Goal: Find specific page/section: Find specific page/section

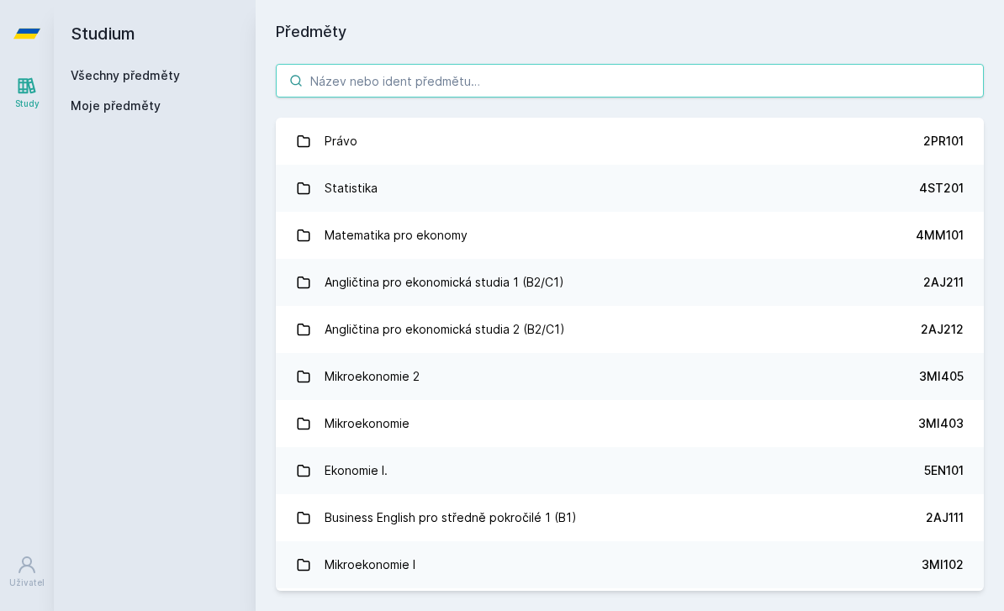
click at [560, 77] on input "search" at bounding box center [630, 81] width 708 height 34
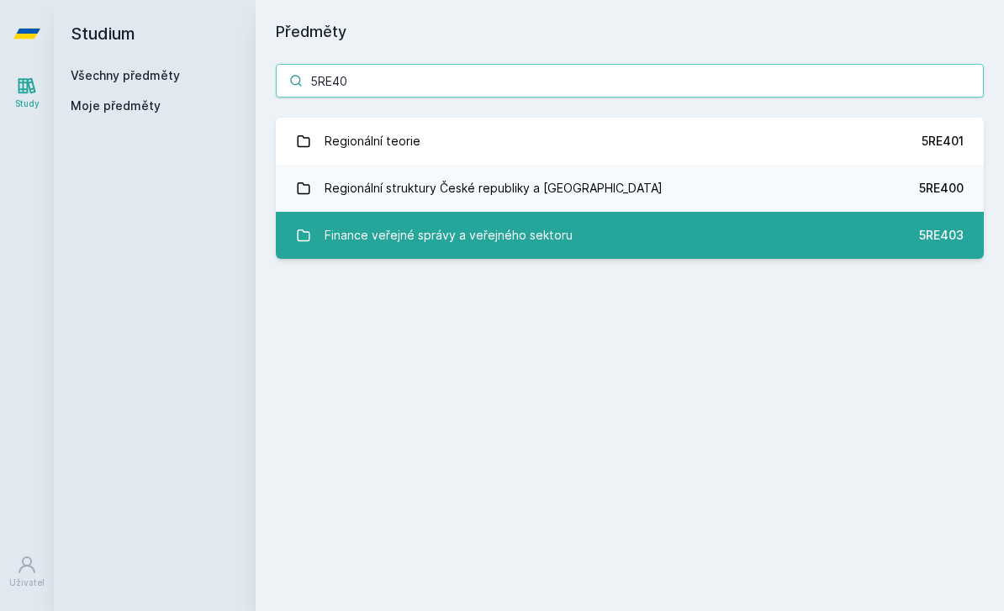
type input "5RE40"
click at [541, 229] on div "Finance veřejné správy a veřejného sektoru" at bounding box center [449, 236] width 248 height 34
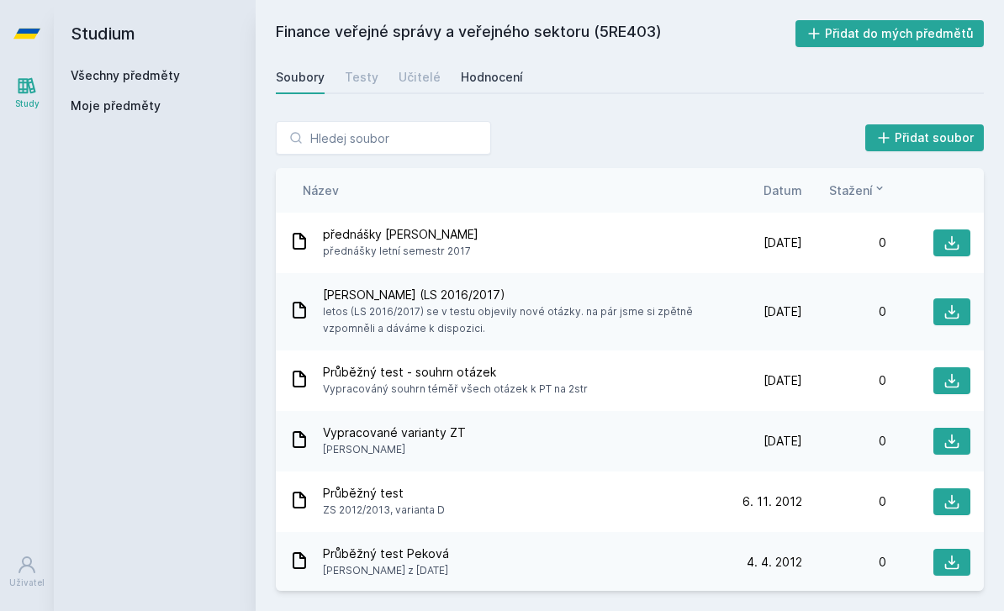
click at [477, 72] on div "Hodnocení" at bounding box center [492, 77] width 62 height 17
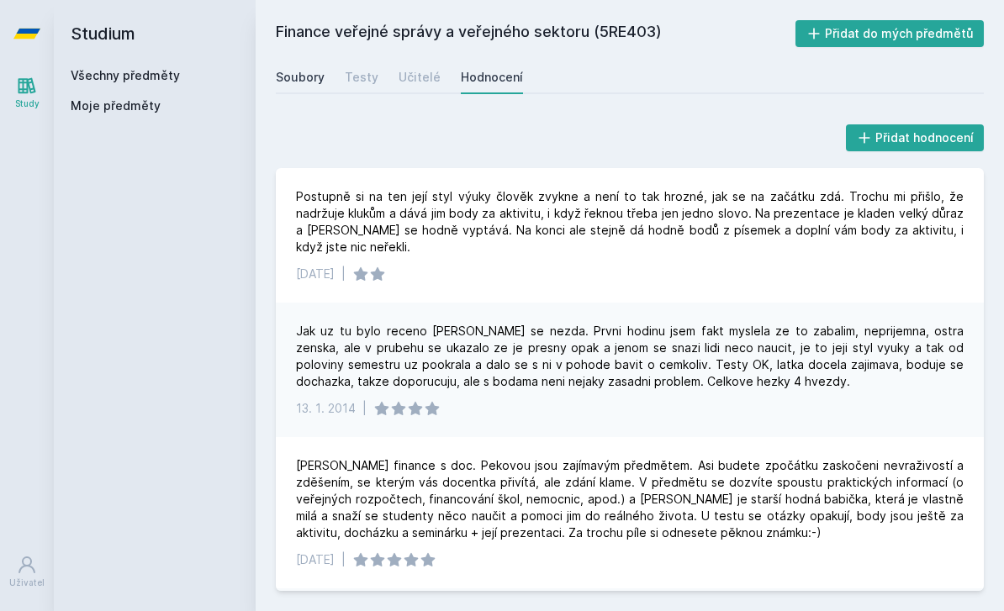
click at [318, 69] on div "Soubory" at bounding box center [300, 77] width 49 height 17
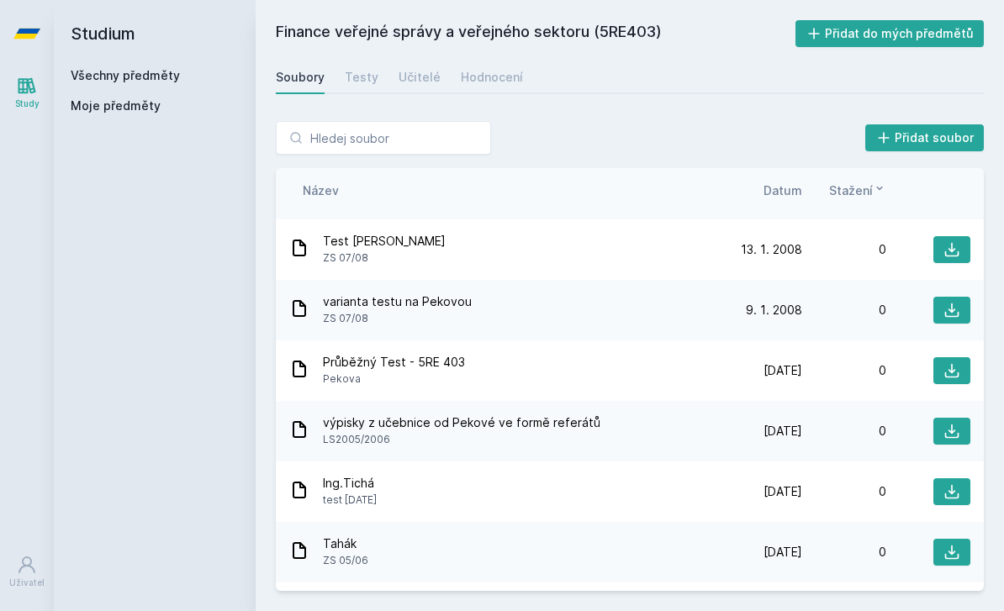
scroll to position [1011, 0]
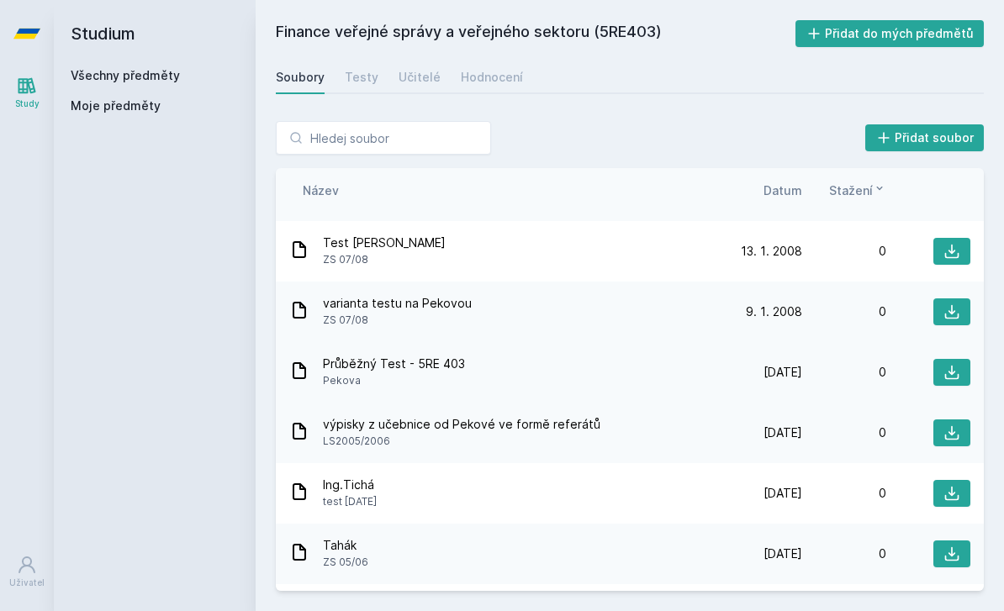
click at [378, 372] on span "Pekova" at bounding box center [394, 380] width 142 height 17
click at [959, 364] on icon at bounding box center [951, 372] width 17 height 17
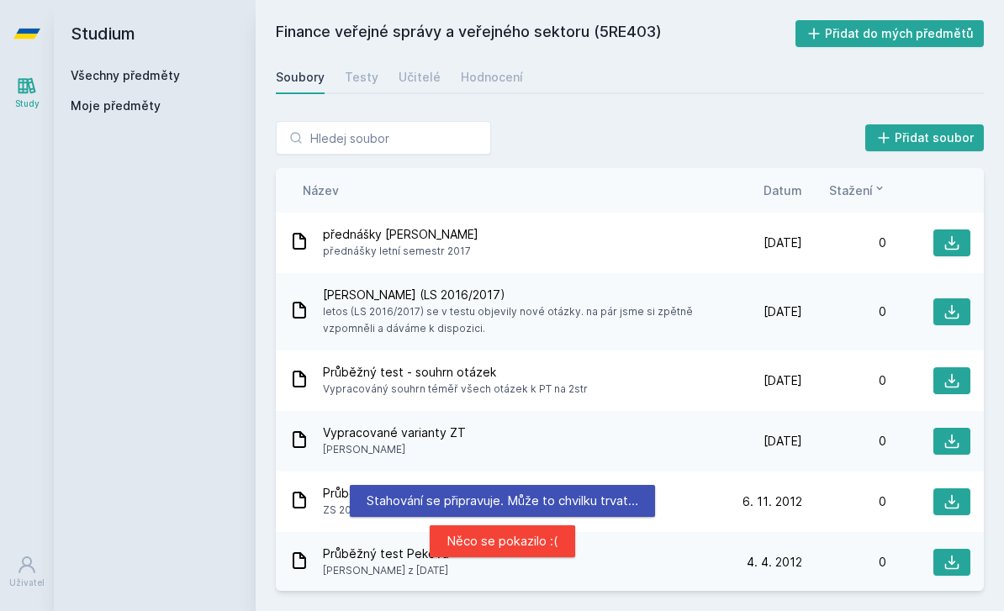
scroll to position [0, 0]
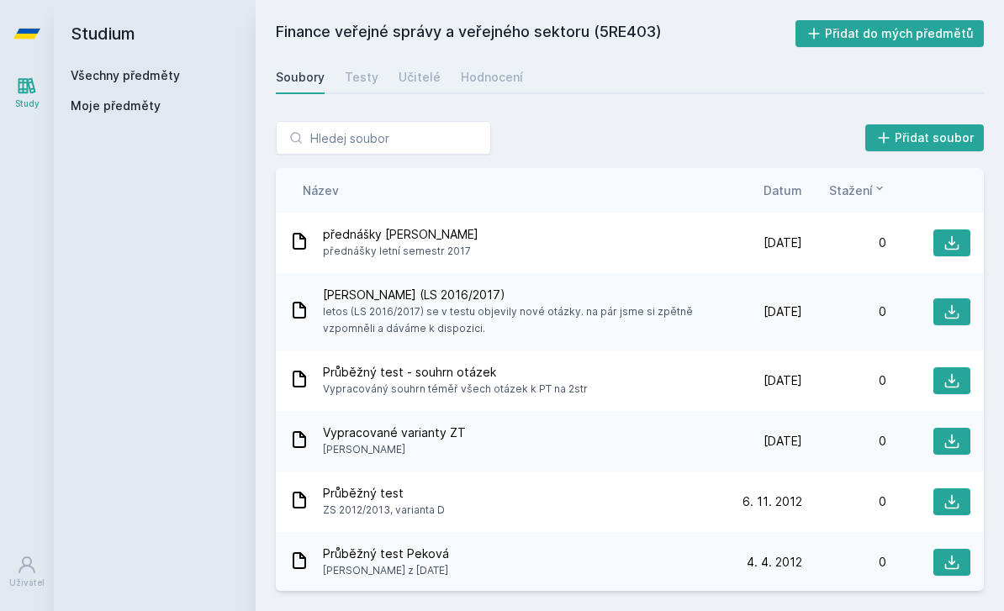
click at [69, 28] on div "Studium Všechny předměty Moje předměty" at bounding box center [155, 305] width 202 height 611
click at [124, 68] on link "Všechny předměty" at bounding box center [125, 75] width 109 height 14
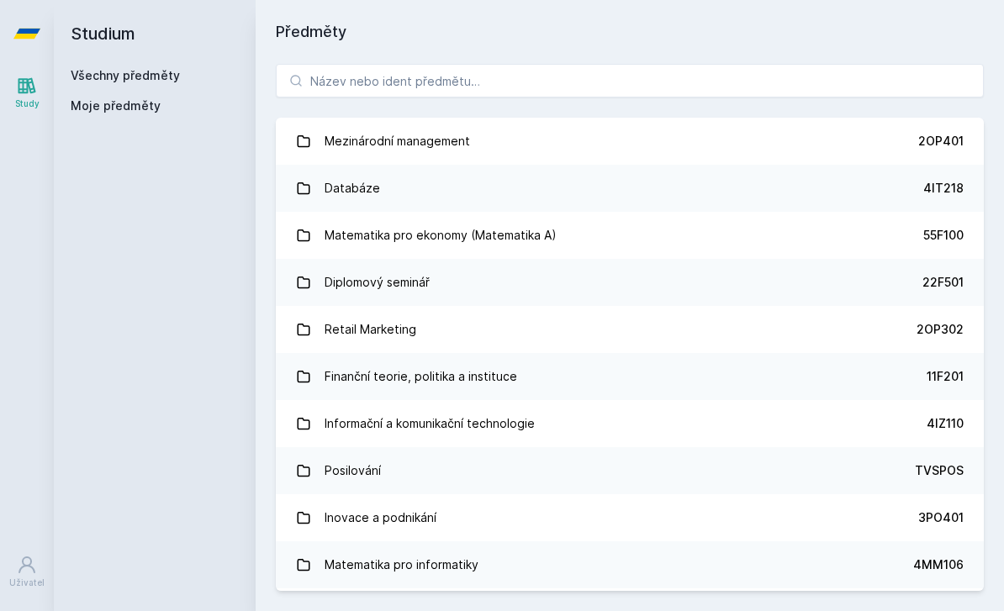
scroll to position [941, 0]
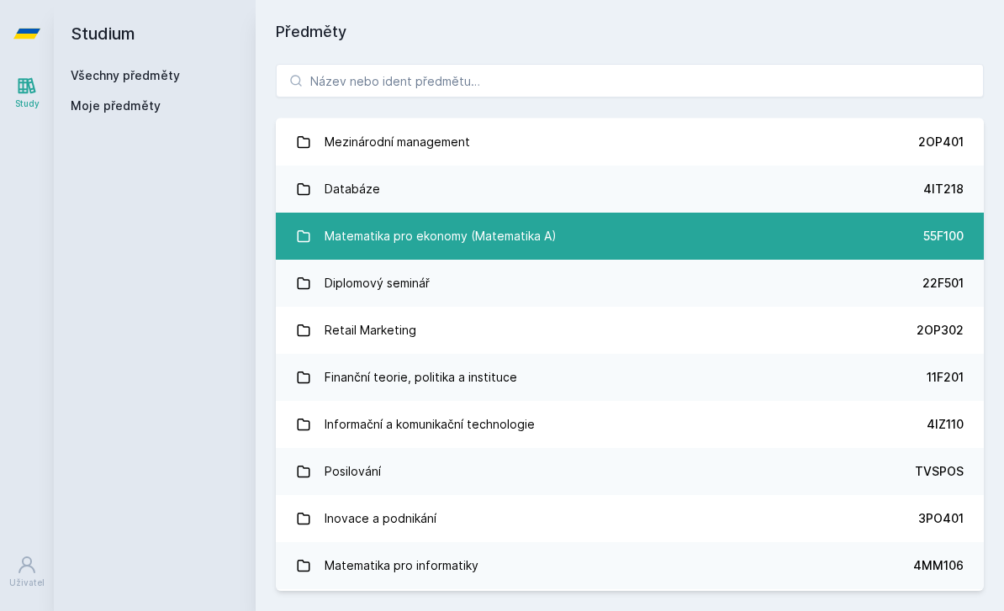
click at [328, 219] on div "Matematika pro ekonomy (Matematika A)" at bounding box center [441, 236] width 232 height 34
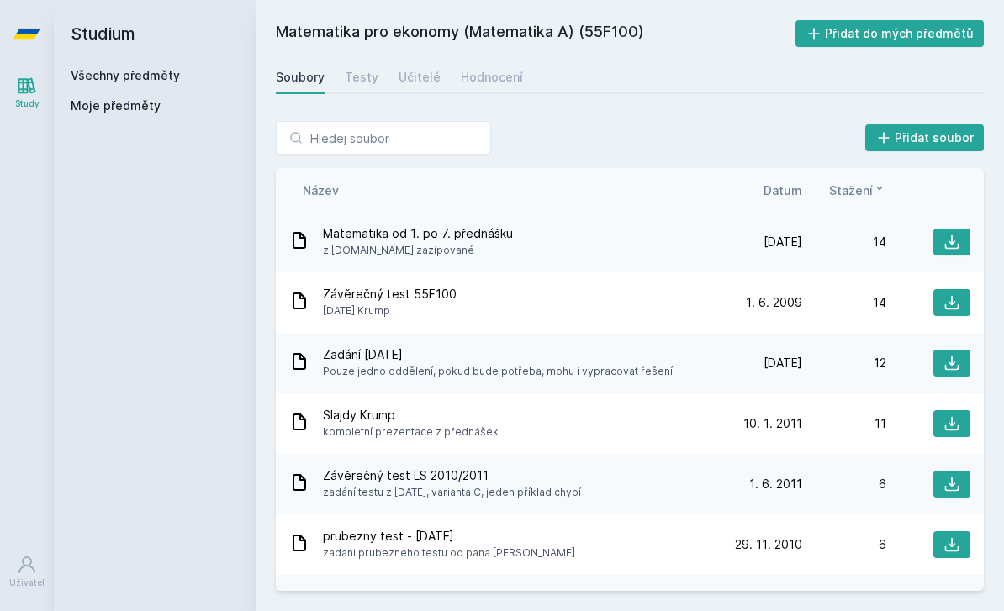
scroll to position [510, 0]
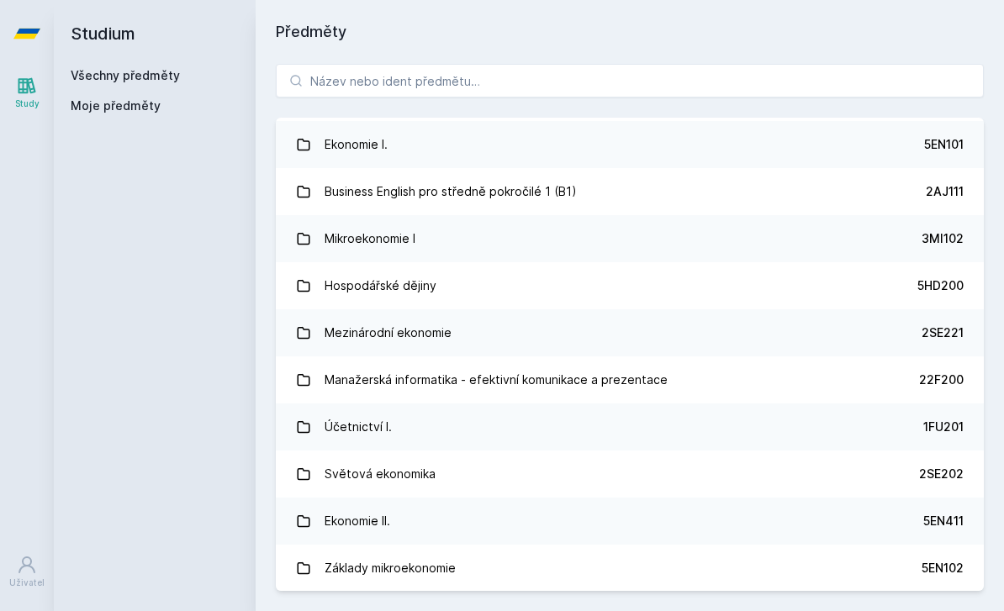
scroll to position [327, 0]
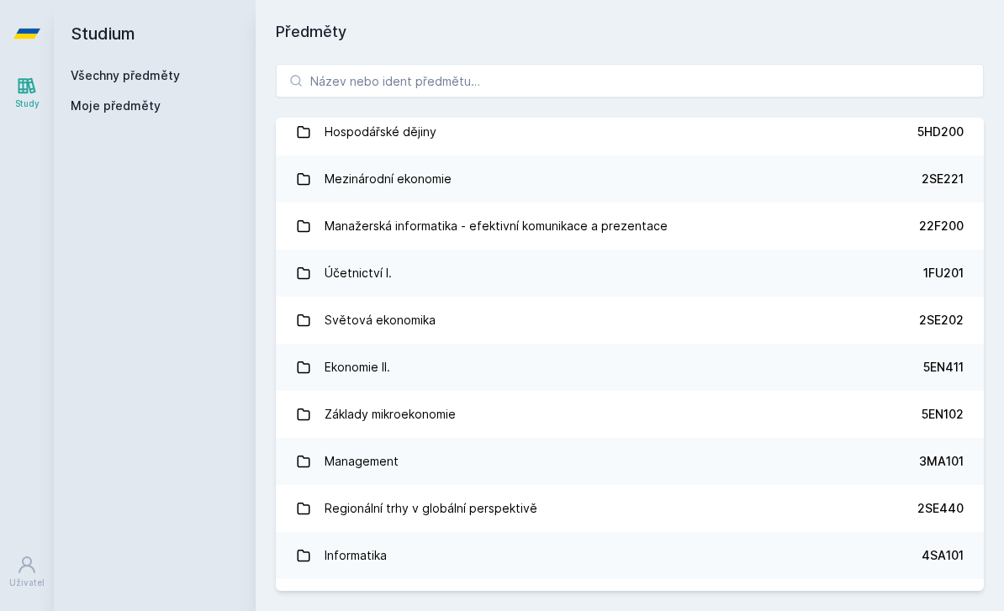
click at [28, 182] on div "Study [GEOGRAPHIC_DATA]" at bounding box center [27, 339] width 54 height 544
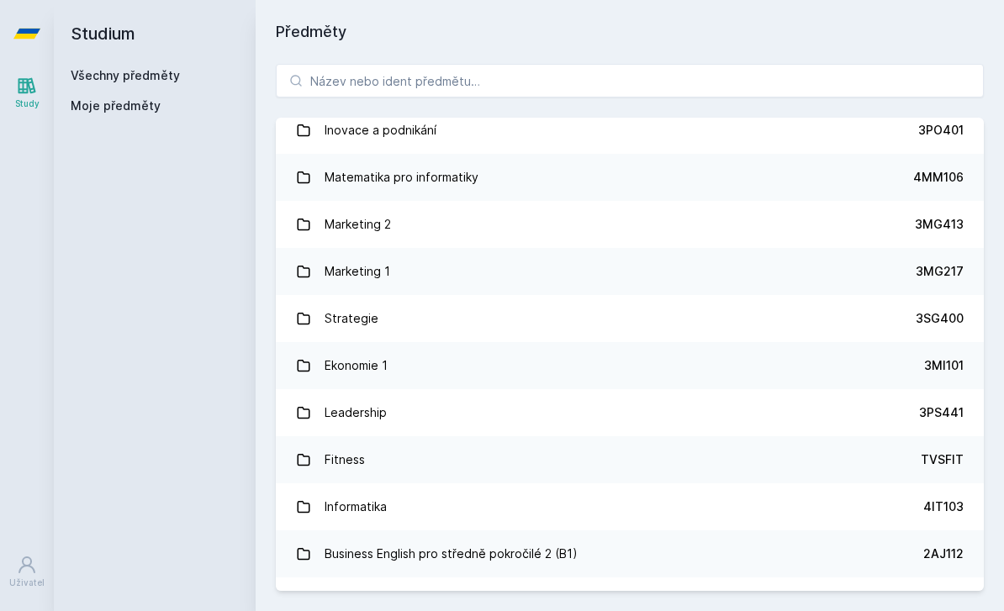
scroll to position [1330, 0]
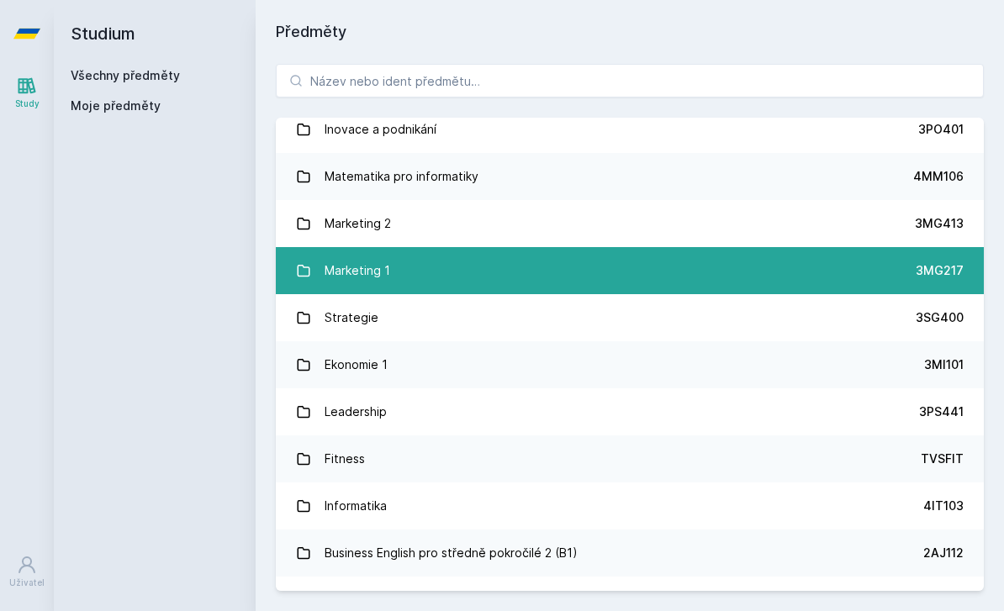
click at [330, 254] on div "Marketing 1" at bounding box center [358, 271] width 66 height 34
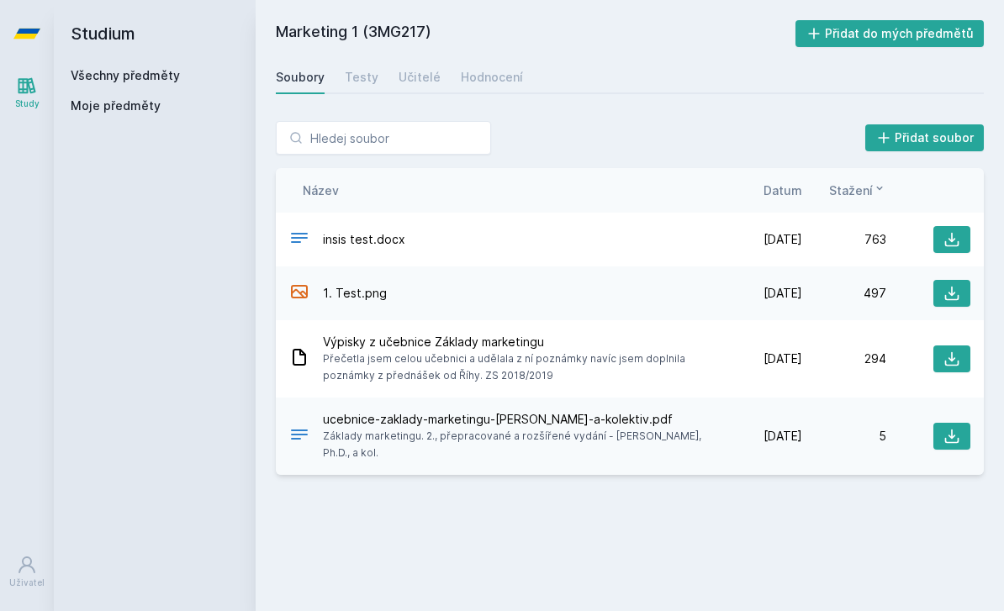
click at [363, 285] on span "1. Test.png" at bounding box center [355, 293] width 64 height 17
click at [332, 285] on span "1. Test.png" at bounding box center [355, 293] width 64 height 17
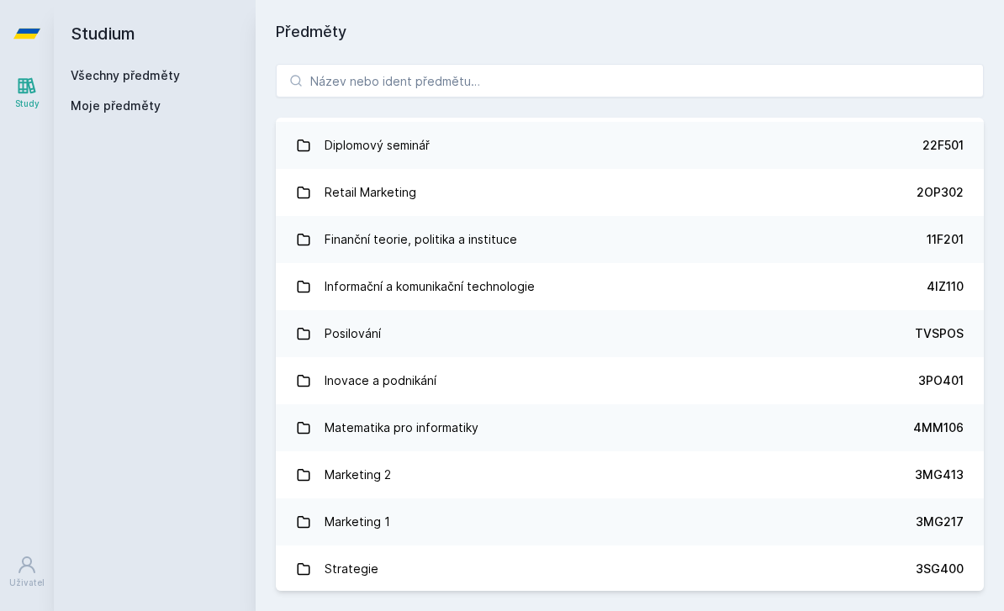
scroll to position [1080, 0]
